Goal: Task Accomplishment & Management: Manage account settings

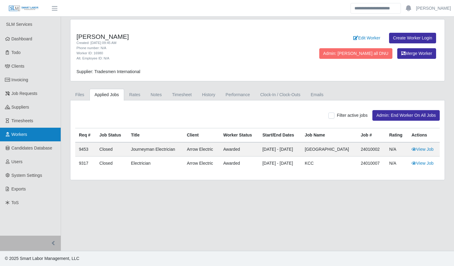
click at [36, 135] on link "Workers" at bounding box center [30, 135] width 61 height 14
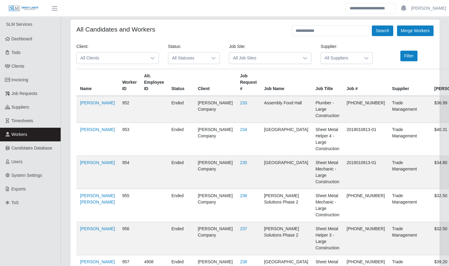
click at [107, 56] on span "All Clients" at bounding box center [112, 57] width 70 height 11
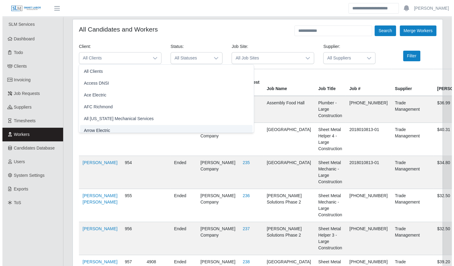
scroll to position [4, 0]
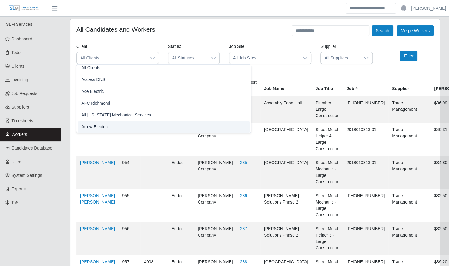
click at [109, 124] on li "Arrow Electric" at bounding box center [164, 126] width 172 height 11
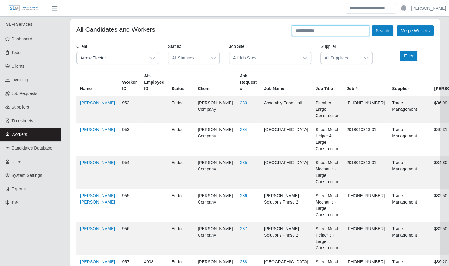
click at [327, 30] on input "text" at bounding box center [331, 30] width 78 height 11
type input "*******"
click at [372, 25] on button "Search" at bounding box center [382, 30] width 21 height 11
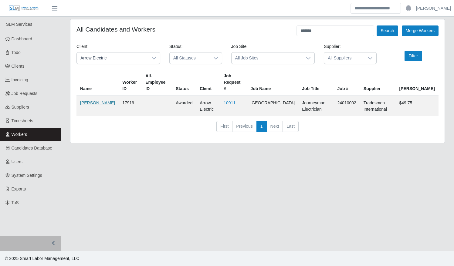
click at [92, 103] on link "[PERSON_NAME]" at bounding box center [97, 102] width 35 height 5
click at [40, 125] on link "Timesheets" at bounding box center [30, 121] width 61 height 14
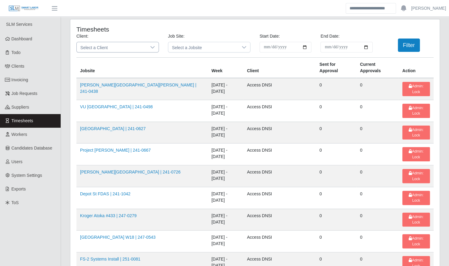
click at [107, 46] on span "Select a Client" at bounding box center [112, 47] width 70 height 10
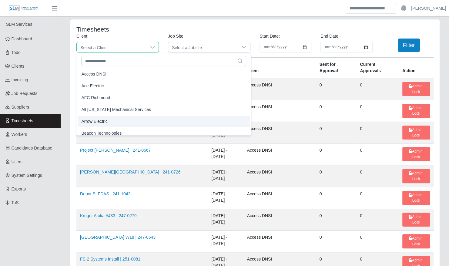
click at [118, 122] on li "Arrow Electric" at bounding box center [164, 121] width 172 height 11
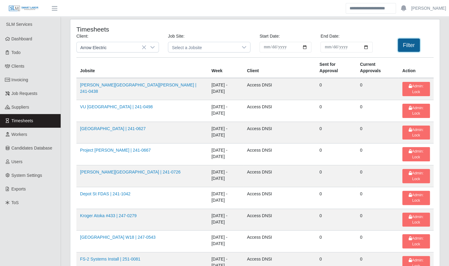
click at [410, 46] on button "Filter" at bounding box center [409, 45] width 22 height 13
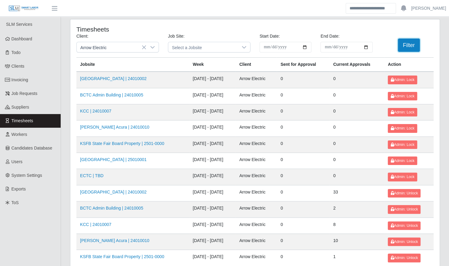
scroll to position [77, 0]
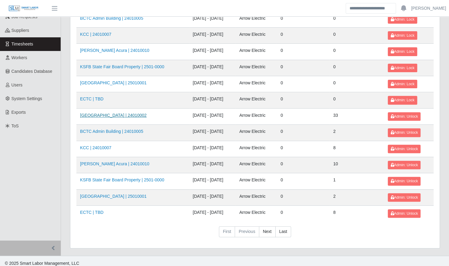
click at [114, 114] on link "Kenneland Chalet Building | 24010002" at bounding box center [113, 115] width 66 height 5
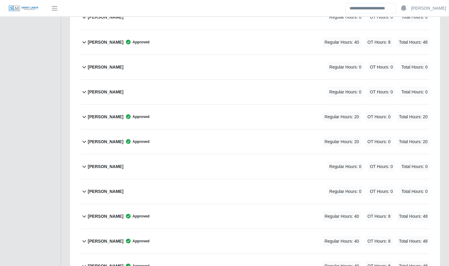
scroll to position [637, 0]
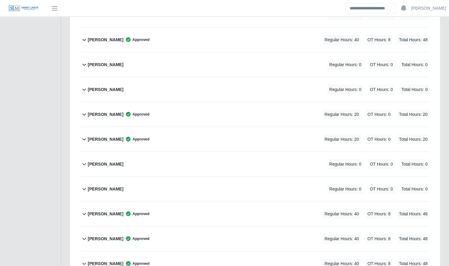
click at [184, 109] on div "[PERSON_NAME] Approved Regular Hours: 20 OT Hours: 0 Total Hours: 20" at bounding box center [259, 114] width 342 height 25
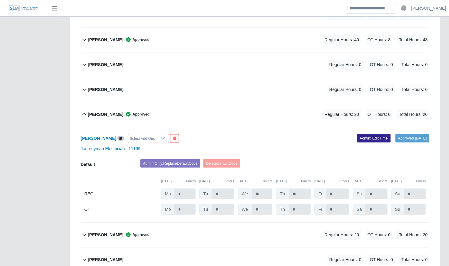
click at [369, 134] on link "Admin: Edit Time" at bounding box center [374, 138] width 34 height 8
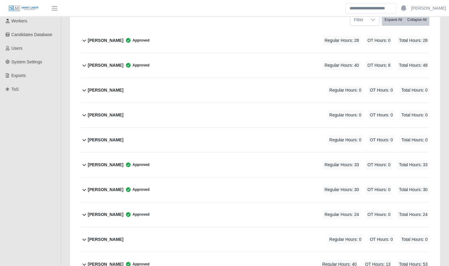
scroll to position [0, 0]
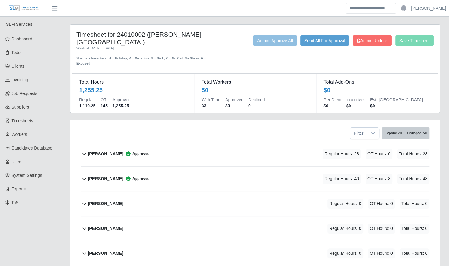
click at [372, 46] on div "Save Timesheet Admin: Unlock Send All For Approval Admin: Approve All" at bounding box center [332, 50] width 214 height 31
click at [370, 41] on span "Admin: Unlock" at bounding box center [372, 40] width 31 height 5
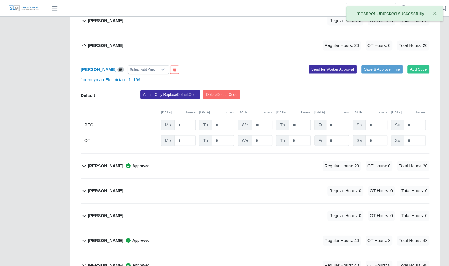
scroll to position [705, 0]
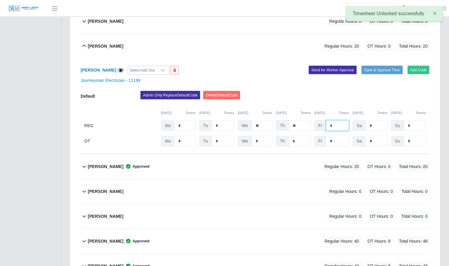
click at [336, 120] on input "*" at bounding box center [337, 125] width 23 height 11
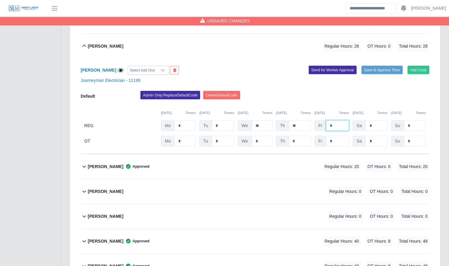
type input "*"
click at [371, 103] on div "09/08/2025 Timers 09/09/2025 Timers 09/10/2025 Timers 09/11/2025 Timers 09/12/2…" at bounding box center [255, 109] width 349 height 12
click at [380, 66] on button "Save & Approve Time" at bounding box center [382, 70] width 41 height 8
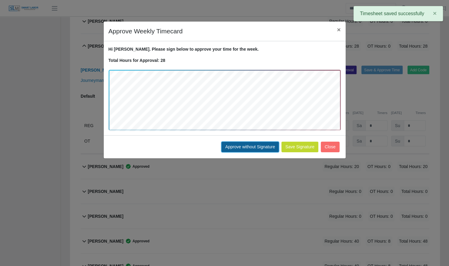
click at [247, 146] on button "Approve without Signature" at bounding box center [250, 147] width 58 height 11
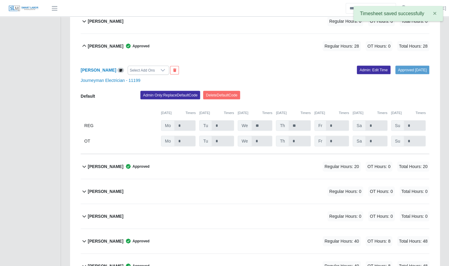
click at [240, 161] on div "Jose Hernandez Approved Regular Hours: 20 OT Hours: 0 Total Hours: 20" at bounding box center [259, 166] width 342 height 25
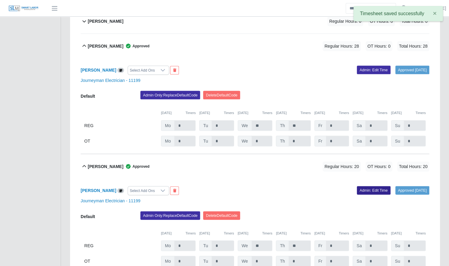
click at [374, 186] on link "Admin: Edit Time" at bounding box center [374, 190] width 34 height 8
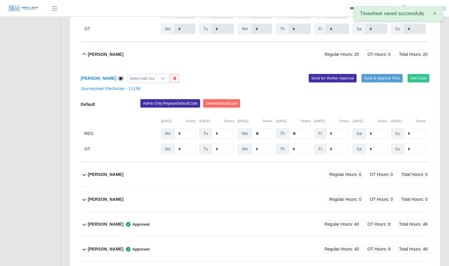
scroll to position [827, 0]
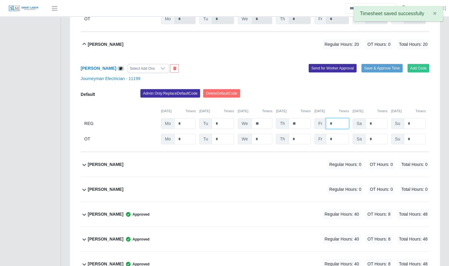
click at [339, 118] on input "*" at bounding box center [337, 123] width 23 height 11
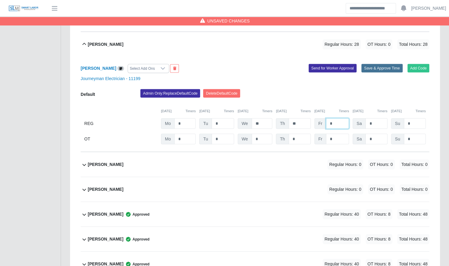
type input "*"
click at [385, 64] on button "Save & Approve Time" at bounding box center [382, 68] width 41 height 8
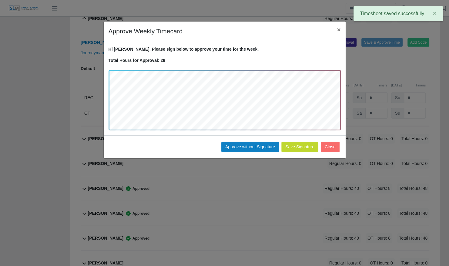
scroll to position [853, 0]
click at [259, 147] on button "Approve without Signature" at bounding box center [250, 147] width 58 height 11
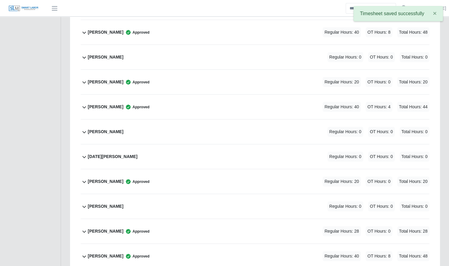
scroll to position [1059, 0]
click at [225, 171] on div "Oswal Molina Approved Regular Hours: 20 OT Hours: 0 Total Hours: 20" at bounding box center [259, 182] width 342 height 25
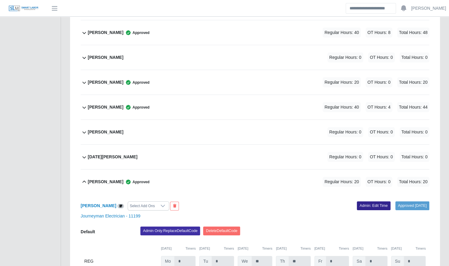
click at [371, 201] on link "Admin: Edit Time" at bounding box center [374, 205] width 34 height 8
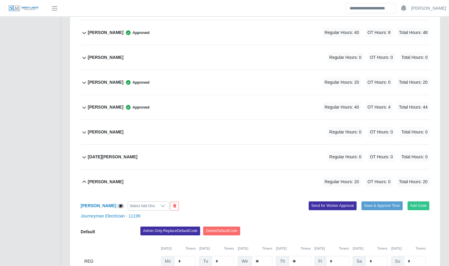
scroll to position [1175, 0]
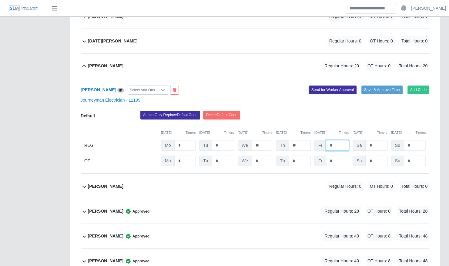
click at [341, 140] on input "*" at bounding box center [337, 145] width 23 height 11
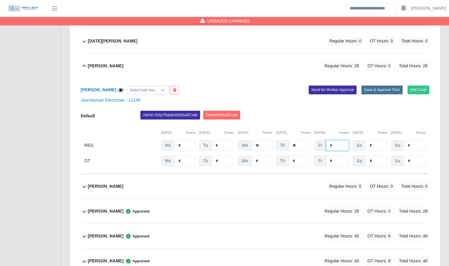
type input "*"
click at [382, 86] on button "Save & Approve Time" at bounding box center [382, 90] width 41 height 8
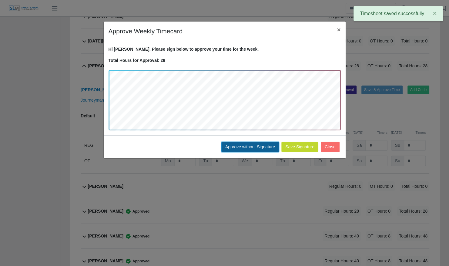
click at [244, 149] on button "Approve without Signature" at bounding box center [250, 147] width 58 height 11
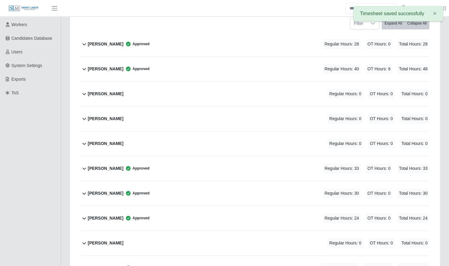
scroll to position [0, 0]
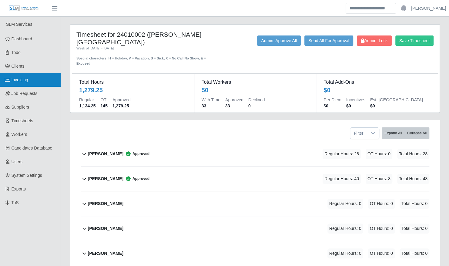
click at [26, 78] on span "Invoicing" at bounding box center [20, 79] width 17 height 5
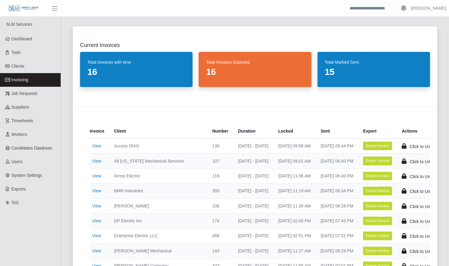
click at [97, 178] on td "View" at bounding box center [99, 175] width 19 height 15
click at [97, 176] on link "View" at bounding box center [96, 176] width 9 height 5
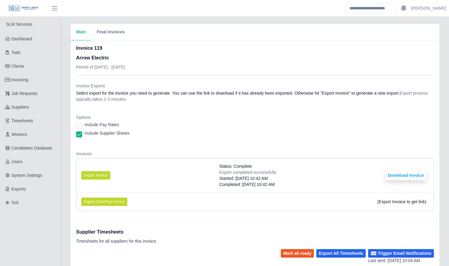
scroll to position [126, 0]
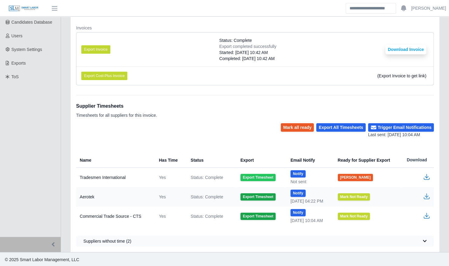
click at [253, 177] on button "Export Timesheet" at bounding box center [258, 177] width 35 height 7
click at [428, 173] on icon "button" at bounding box center [426, 176] width 7 height 7
